Goal: Task Accomplishment & Management: Complete application form

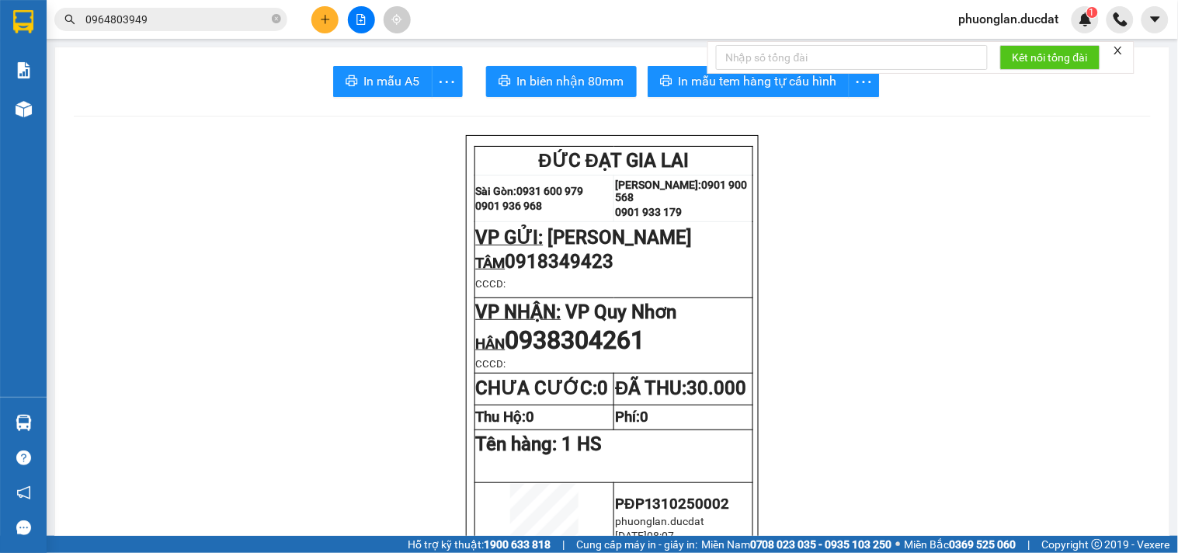
scroll to position [86, 0]
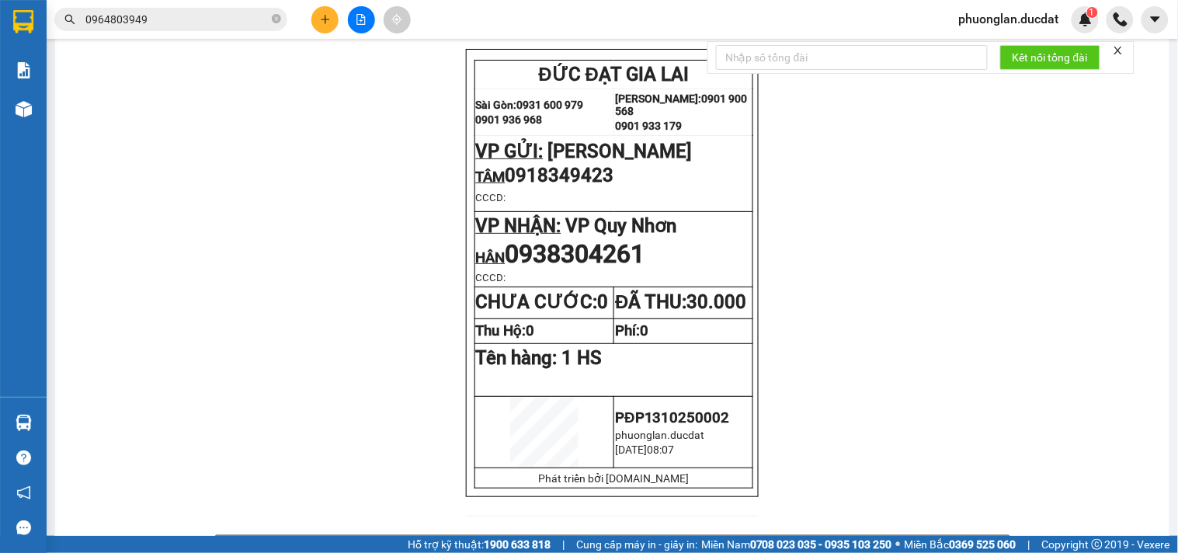
click at [339, 12] on div at bounding box center [361, 19] width 116 height 27
click at [332, 19] on button at bounding box center [324, 19] width 27 height 27
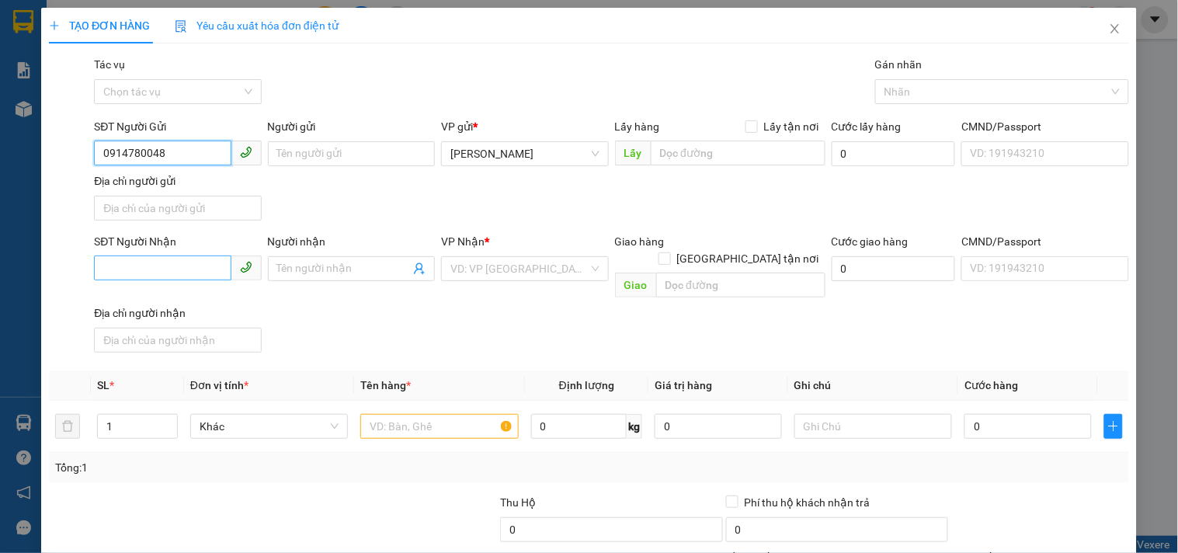
type input "0914780048"
click at [127, 273] on input "SĐT Người Nhận" at bounding box center [162, 267] width 137 height 25
type input "0913212899"
click at [478, 269] on input "search" at bounding box center [518, 268] width 137 height 23
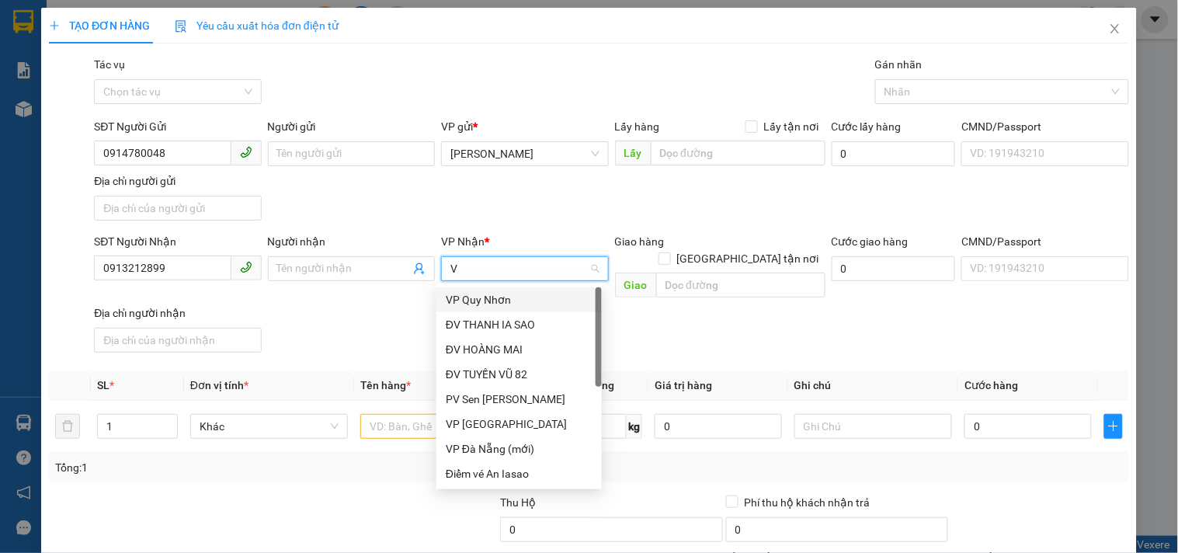
type input "VP"
click at [495, 304] on div "VP Quy Nhơn" at bounding box center [519, 299] width 147 height 17
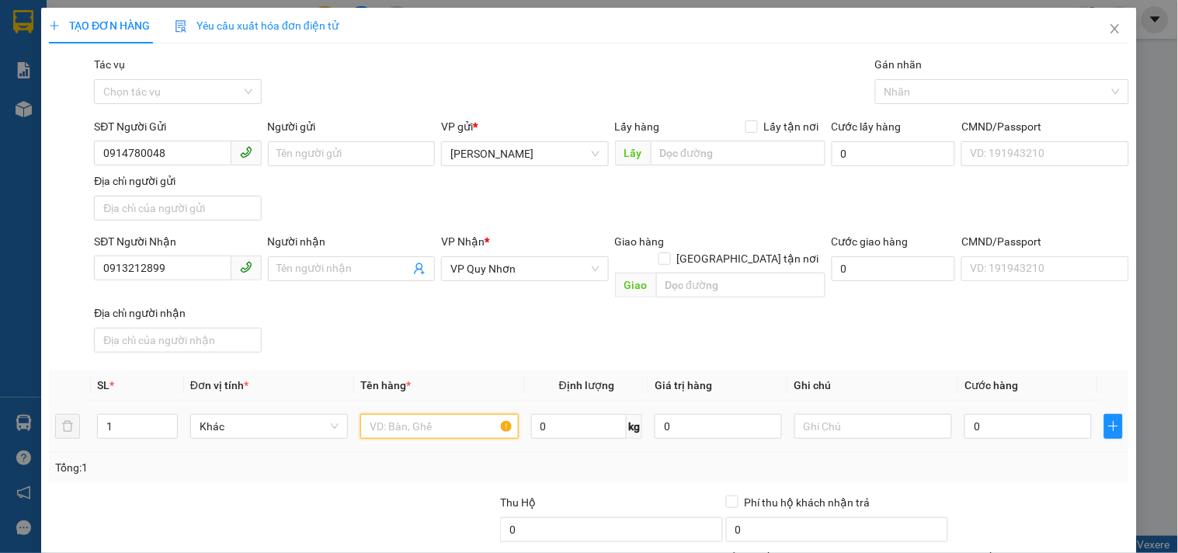
click at [450, 414] on input "text" at bounding box center [439, 426] width 158 height 25
type input "2"
type input "1 HỒ SƠ"
click at [1021, 414] on input "0" at bounding box center [1028, 426] width 127 height 25
click at [967, 419] on input "0" at bounding box center [1028, 426] width 127 height 25
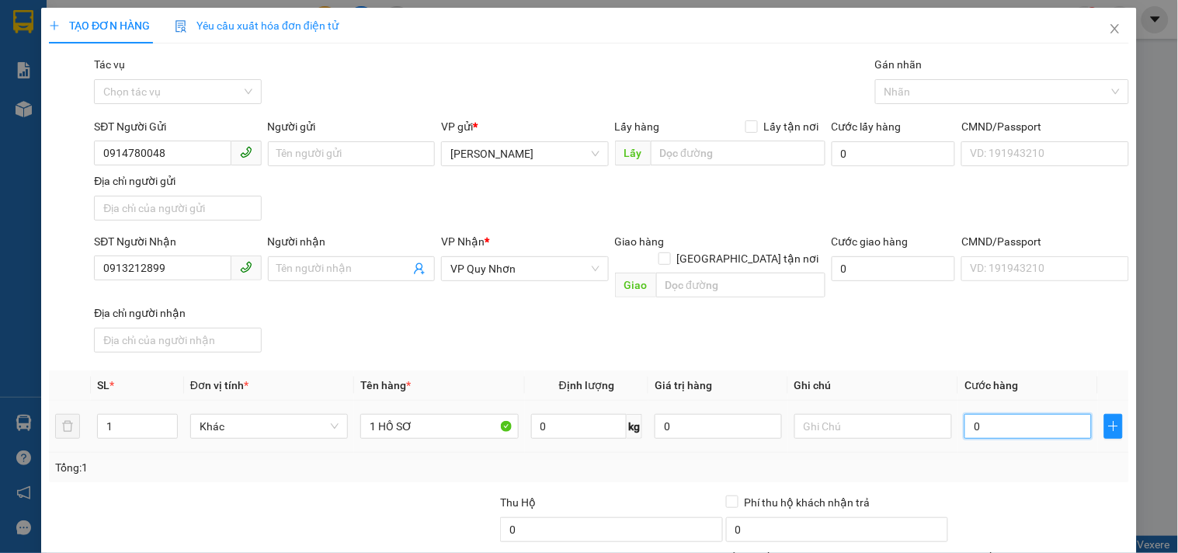
click at [967, 420] on input "0" at bounding box center [1028, 426] width 127 height 25
click at [966, 420] on input "0" at bounding box center [1028, 426] width 127 height 25
type input "30"
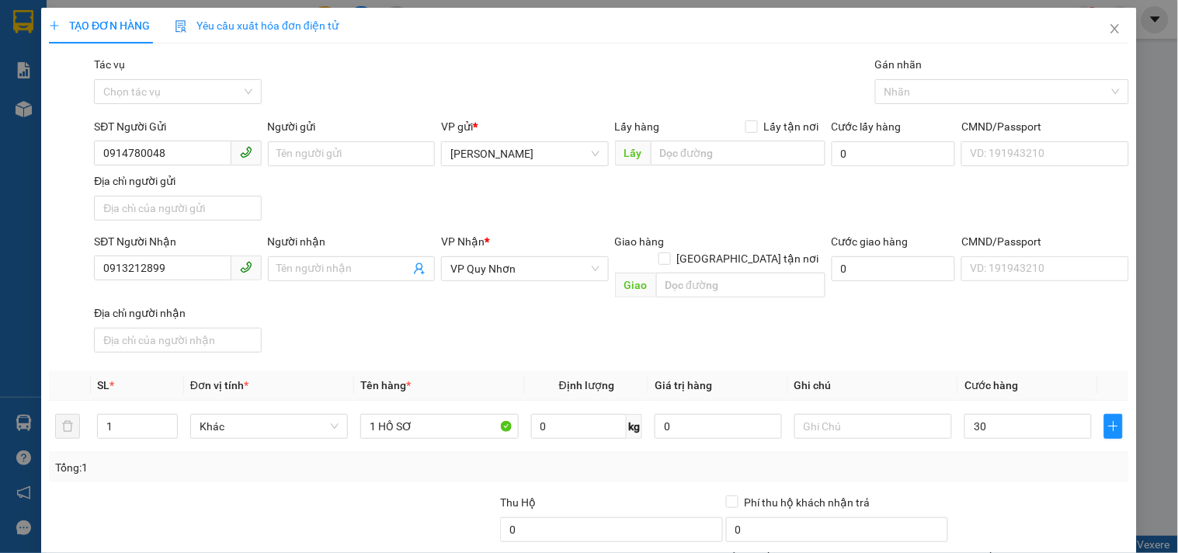
type input "30.000"
click at [961, 459] on div "Tổng: 1" at bounding box center [589, 467] width 1068 height 17
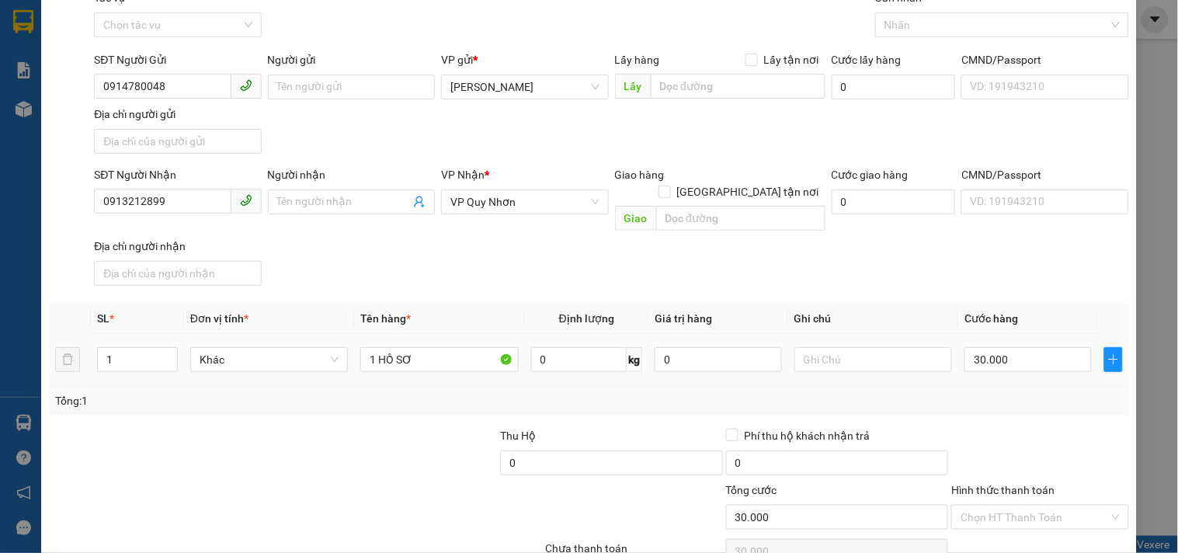
scroll to position [130, 0]
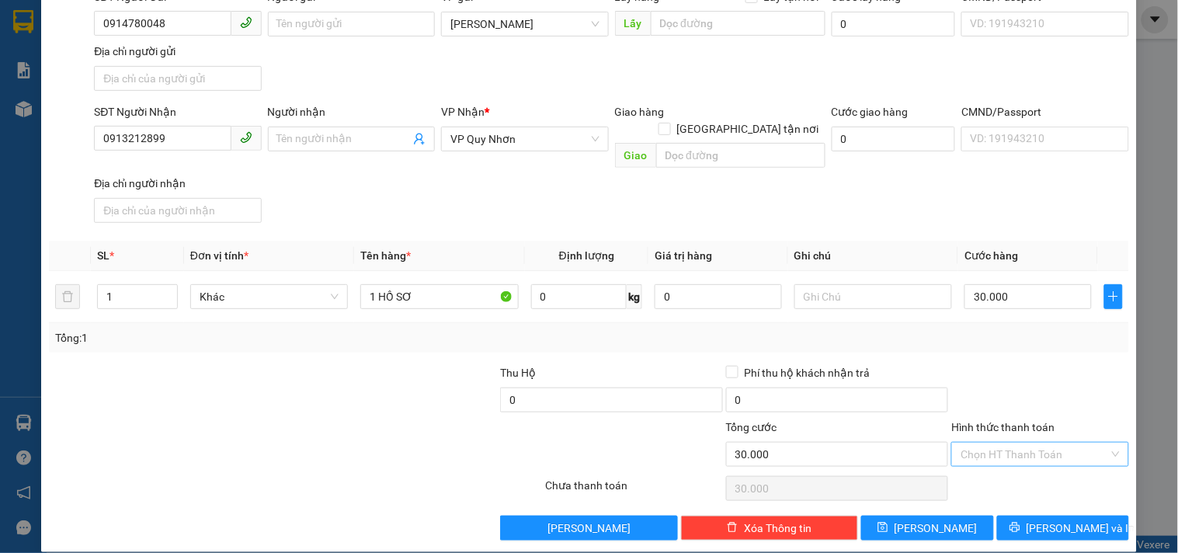
click at [965, 444] on input "Hình thức thanh toán" at bounding box center [1035, 454] width 148 height 23
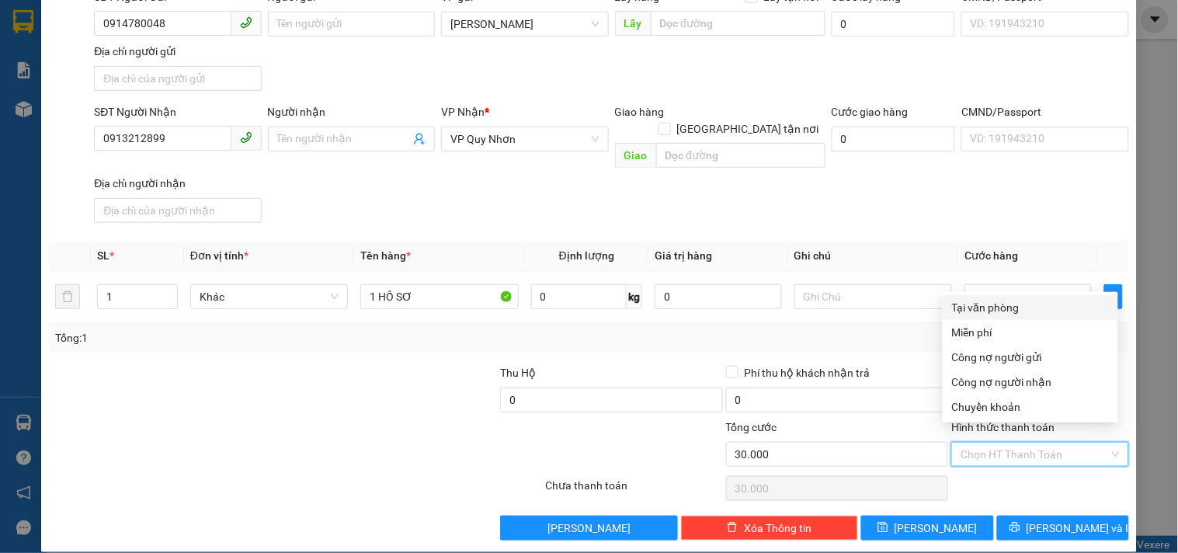
click at [989, 307] on div "Tại văn phòng" at bounding box center [1030, 307] width 157 height 17
type input "0"
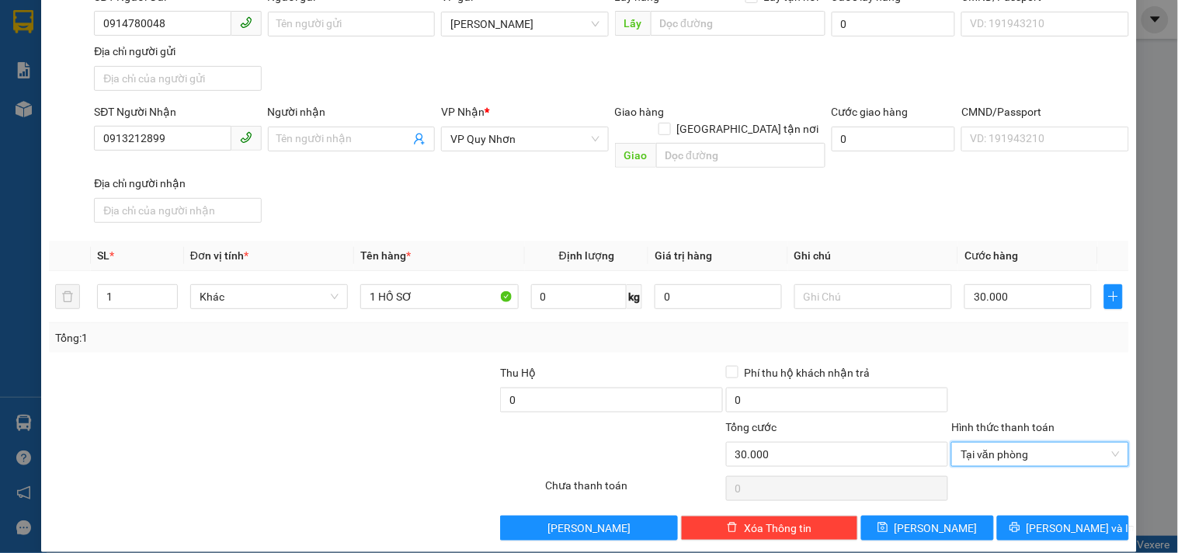
click at [1031, 492] on div "Transit Pickup Surcharge Ids Transit Deliver Surcharge Ids Transit Deliver Surc…" at bounding box center [589, 233] width 1080 height 614
click at [1035, 516] on button "[PERSON_NAME] và In" at bounding box center [1063, 528] width 132 height 25
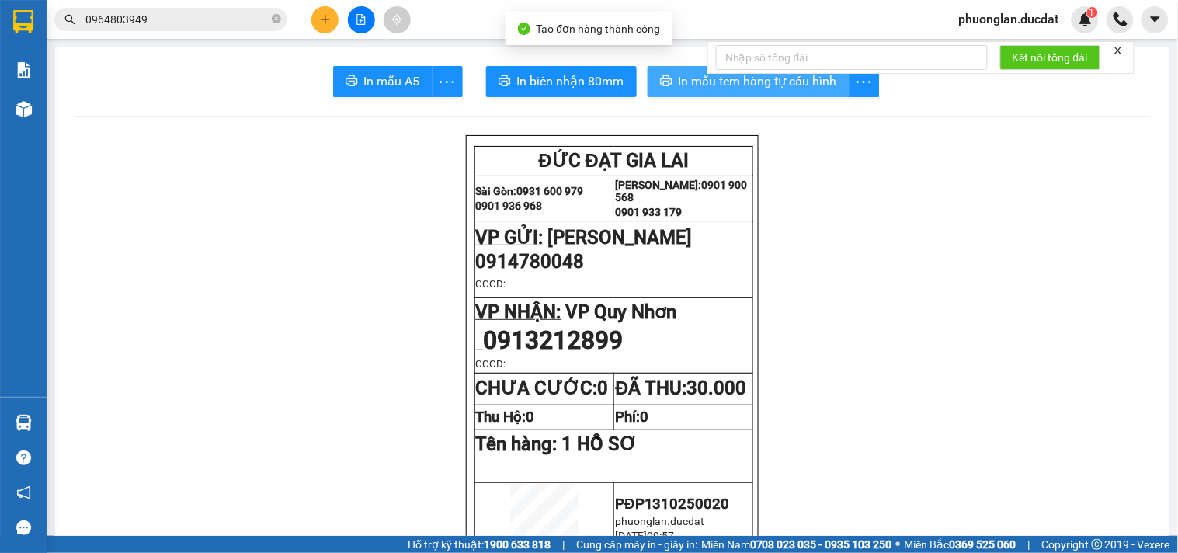
click at [801, 92] on button "In mẫu tem hàng tự cấu hình" at bounding box center [749, 81] width 202 height 31
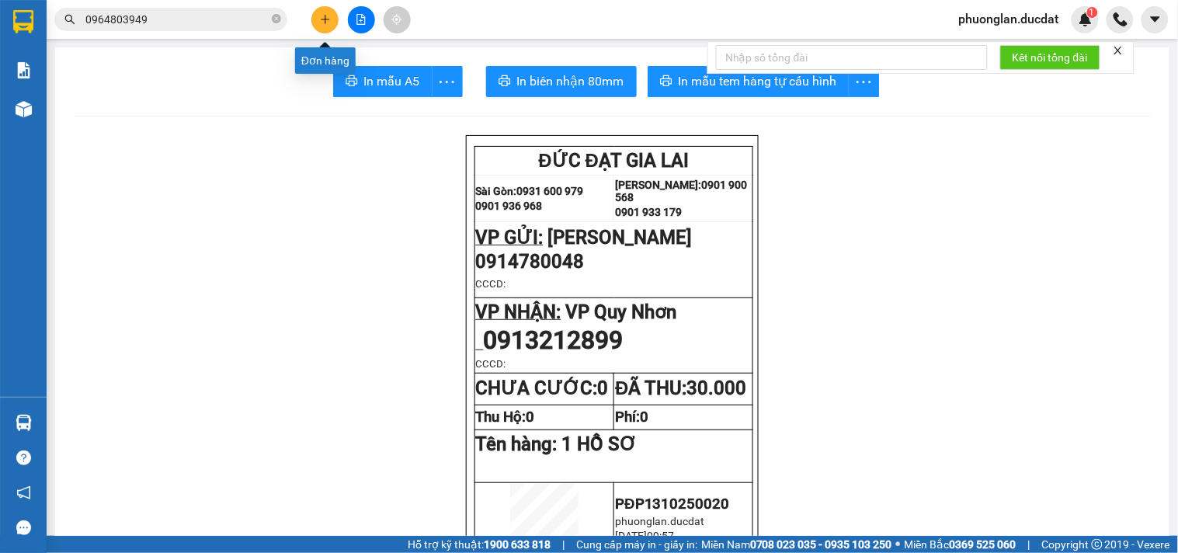
click at [332, 25] on button at bounding box center [324, 19] width 27 height 27
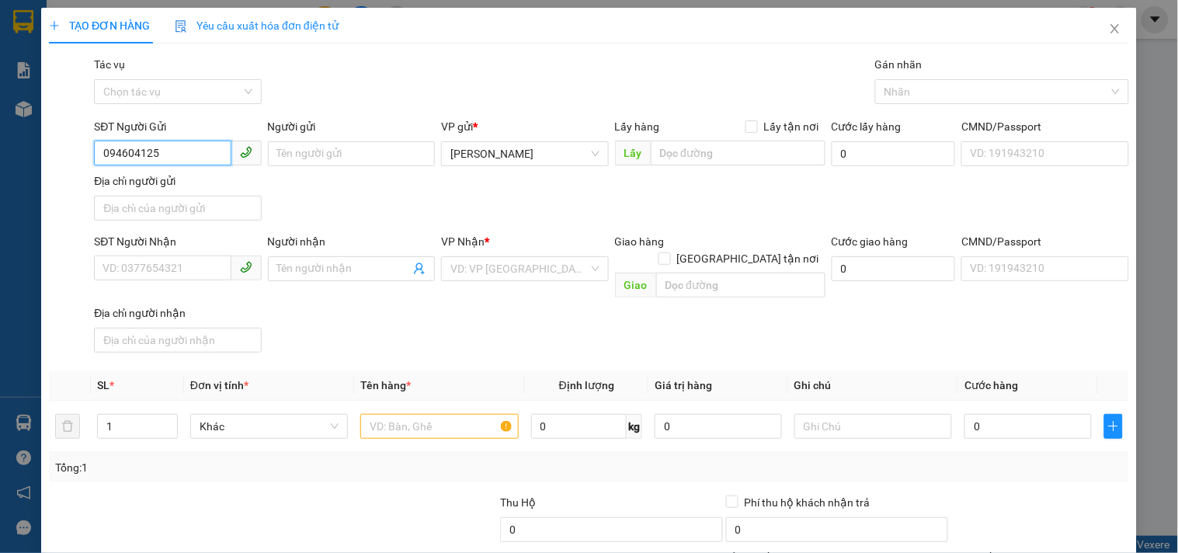
type input "0946041258"
click at [224, 185] on div "0946041258 - GIANG" at bounding box center [176, 184] width 147 height 17
type input "GIANG"
type input "0932187699"
type input "UYÊN"
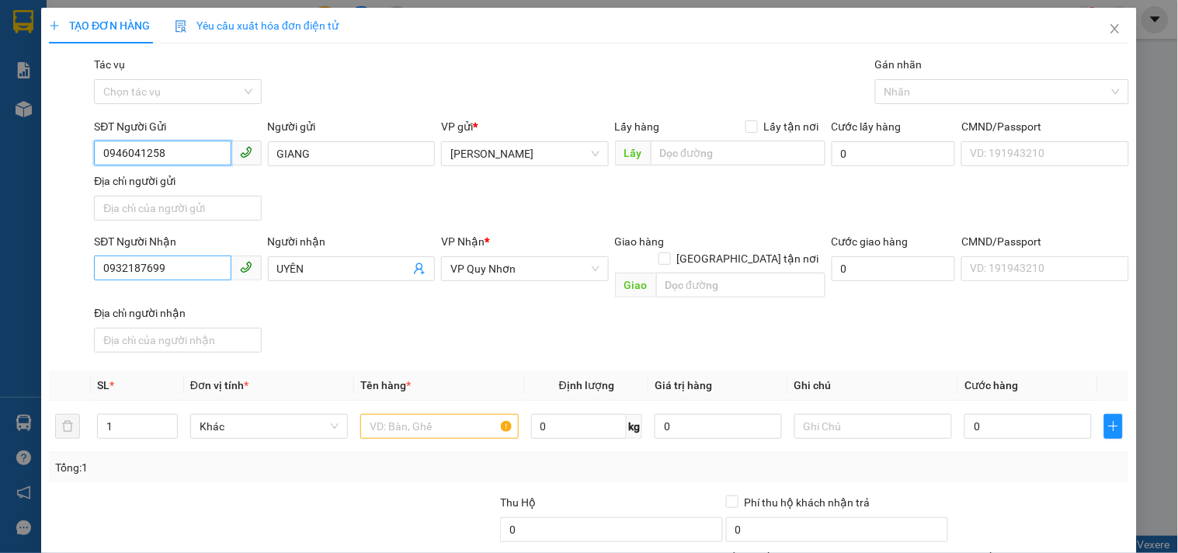
type input "0946041258"
click at [203, 264] on input "0932187699" at bounding box center [162, 267] width 137 height 25
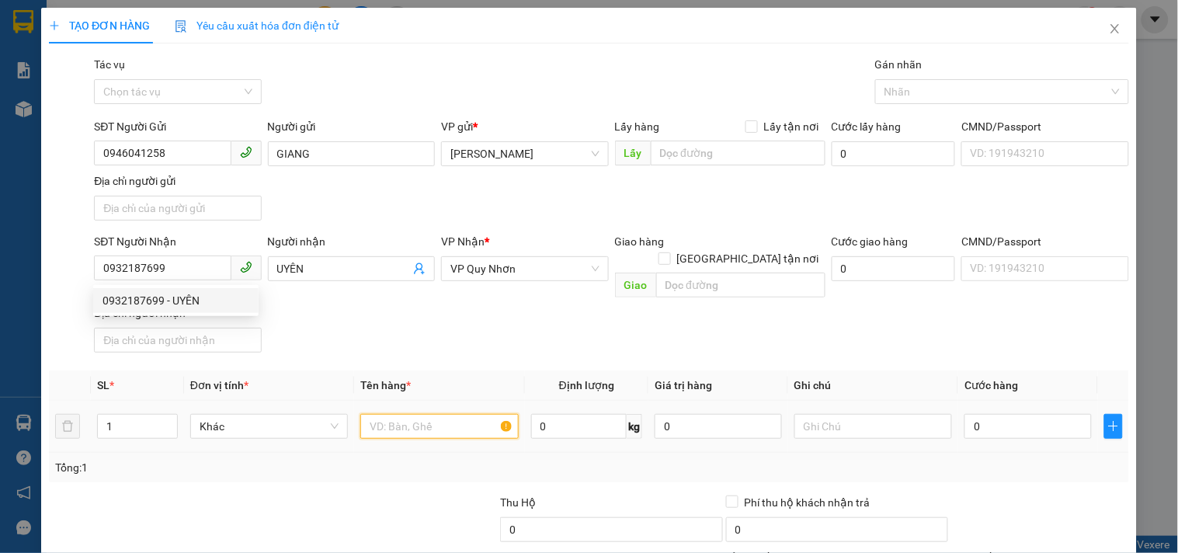
click at [391, 414] on input "text" at bounding box center [439, 426] width 158 height 25
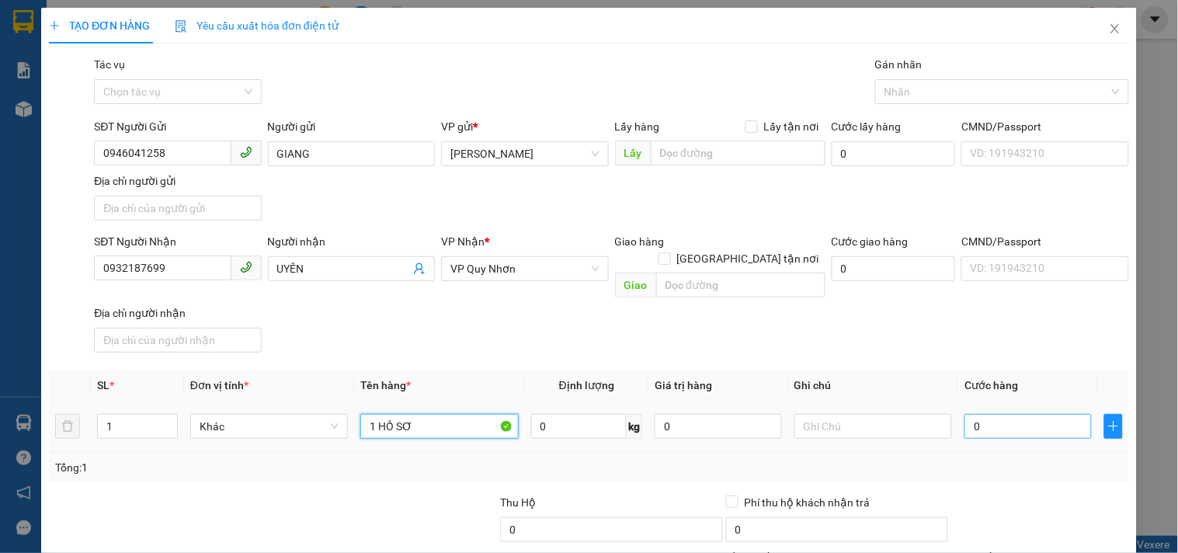
type input "1 HỒ SƠ"
click at [989, 414] on input "0" at bounding box center [1028, 426] width 127 height 25
click at [965, 416] on input "0" at bounding box center [1028, 426] width 127 height 25
type input "30"
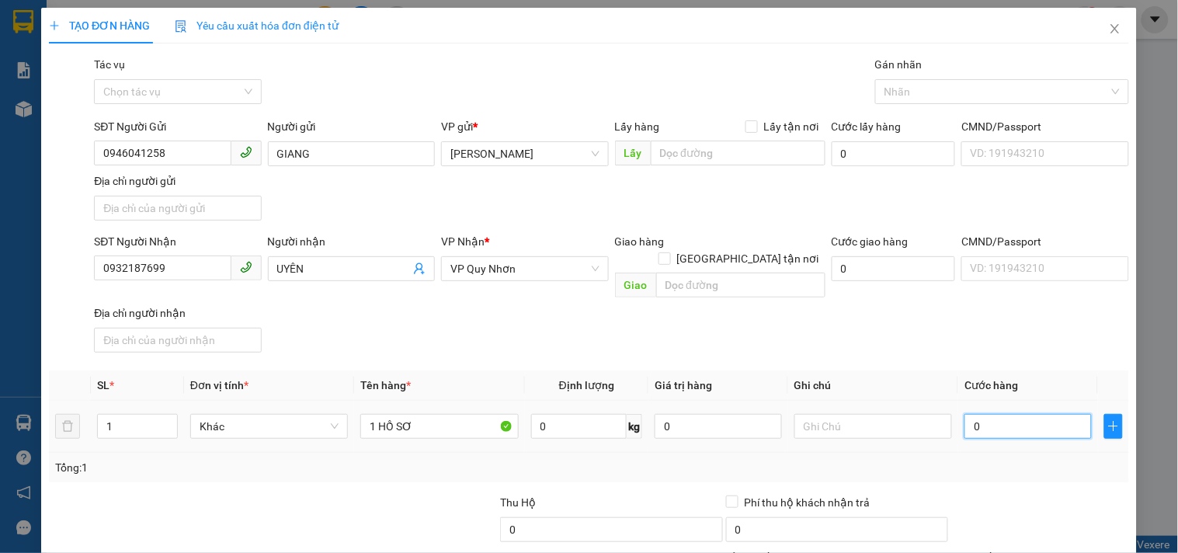
type input "30"
type input "30.000"
click at [958, 433] on td "30.000" at bounding box center [1028, 427] width 140 height 52
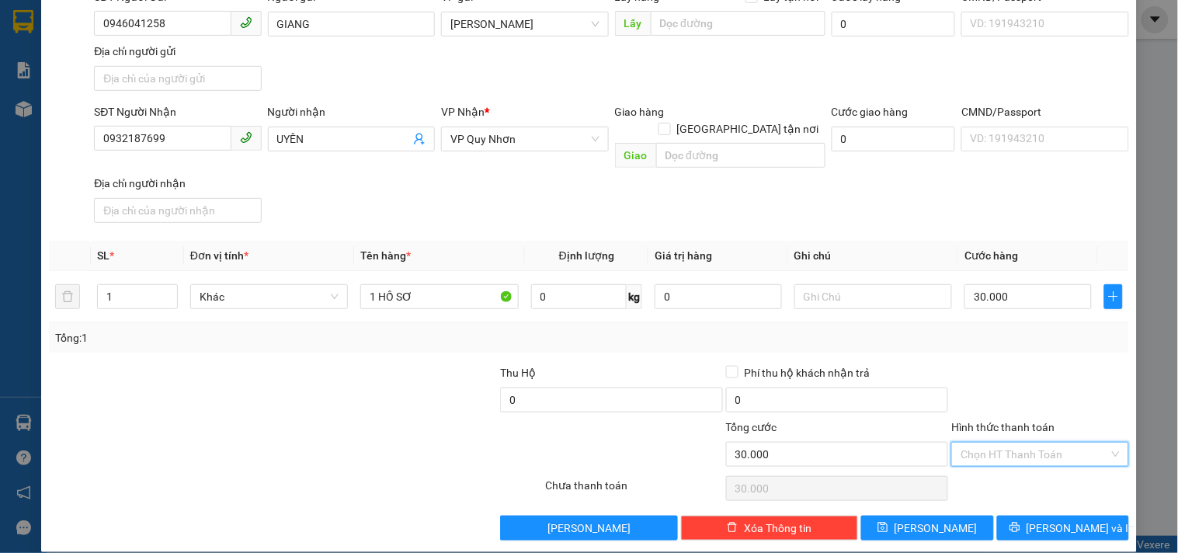
click at [965, 443] on input "Hình thức thanh toán" at bounding box center [1035, 454] width 148 height 23
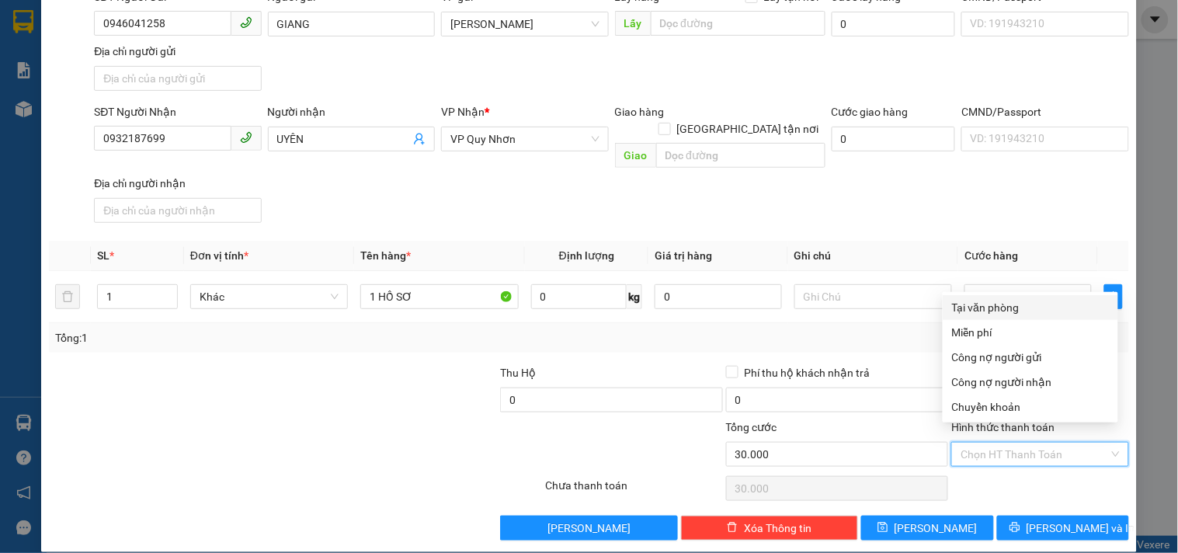
click at [1000, 313] on div "Tại văn phòng" at bounding box center [1030, 307] width 157 height 17
type input "0"
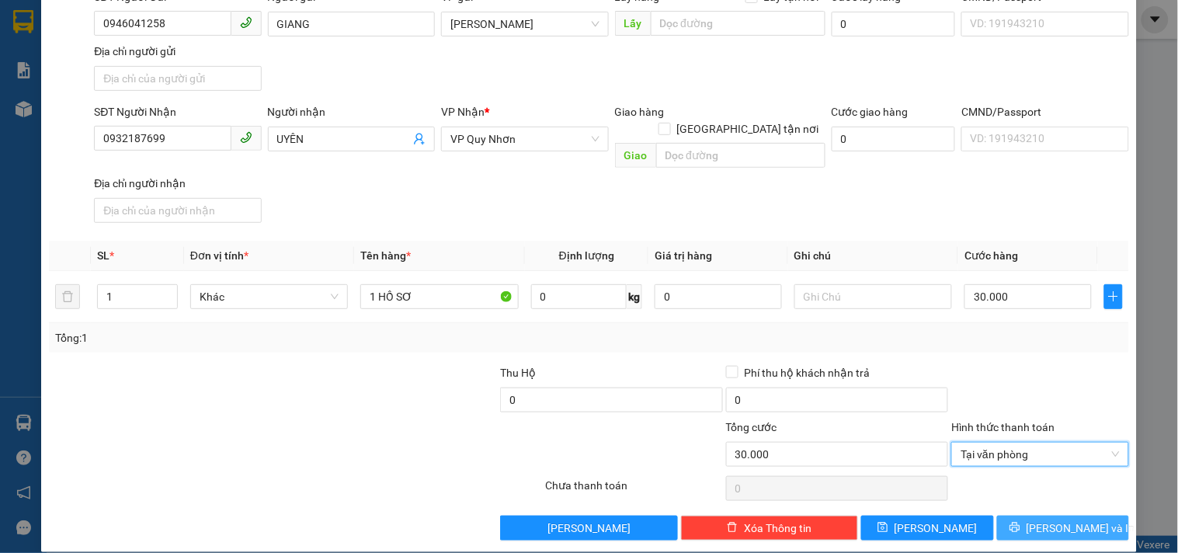
click at [1020, 523] on icon "printer" at bounding box center [1015, 528] width 10 height 10
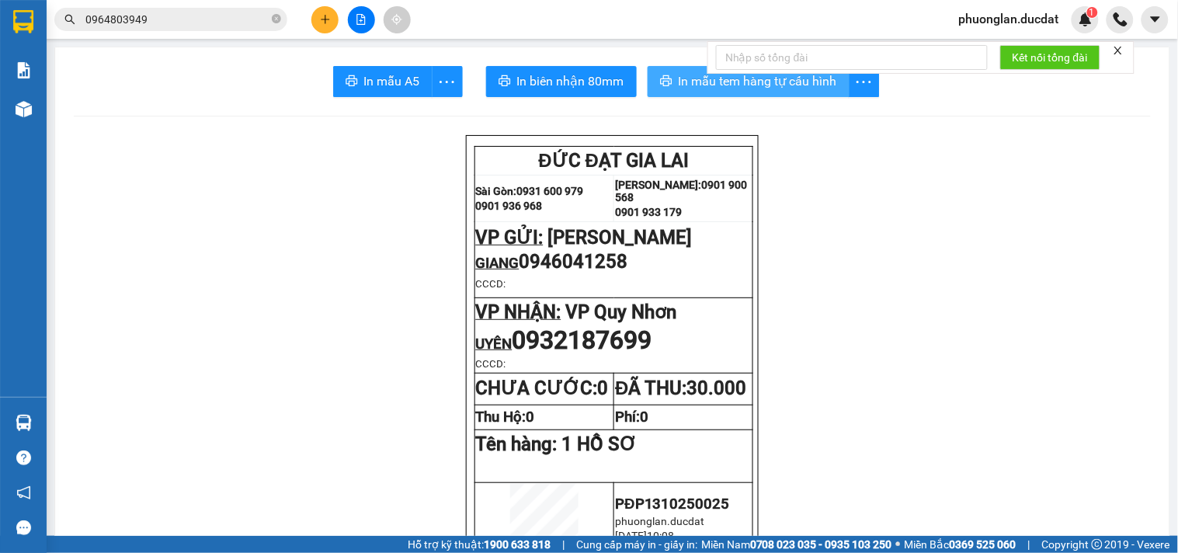
click at [801, 89] on span "In mẫu tem hàng tự cấu hình" at bounding box center [758, 80] width 158 height 19
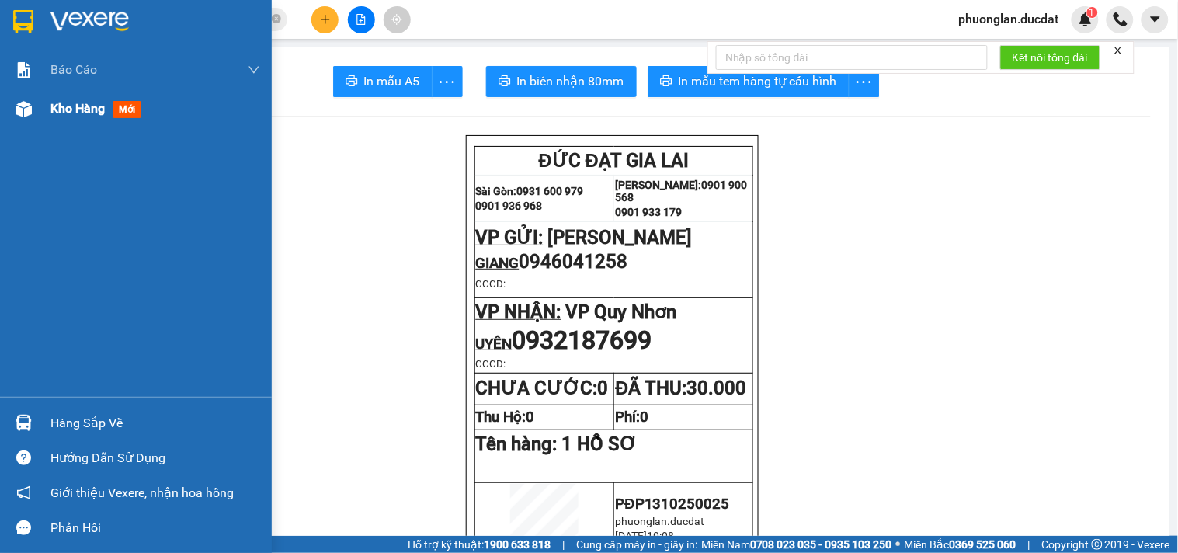
click at [84, 120] on div "Kho hàng mới" at bounding box center [155, 108] width 210 height 39
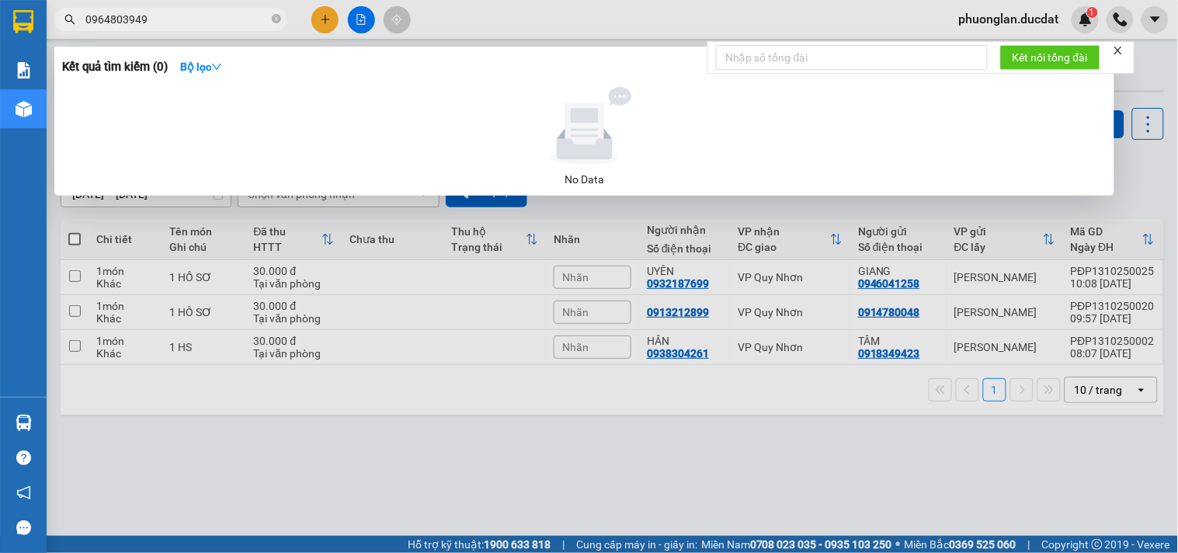
click at [185, 13] on input "0964803949" at bounding box center [176, 19] width 183 height 17
type input "0827093333"
